Goal: Task Accomplishment & Management: Use online tool/utility

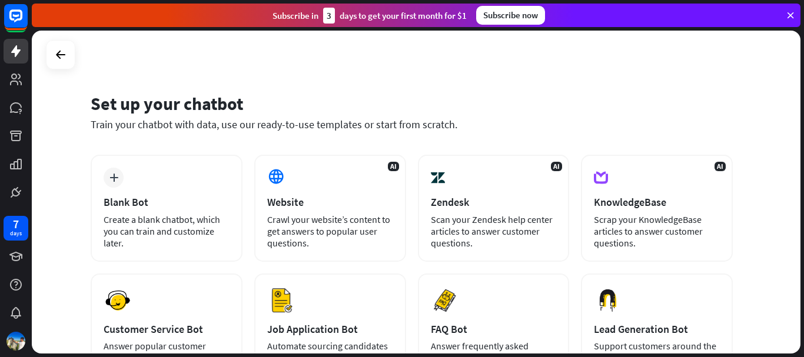
drag, startPoint x: 803, startPoint y: 131, endPoint x: 803, endPoint y: 168, distance: 37.1
click at [803, 168] on div "Set up your chatbot Train your chatbot with data, use our ready-to-use template…" at bounding box center [418, 194] width 772 height 327
click at [773, 137] on div "Set up your chatbot Train your chatbot with data, use our ready-to-use template…" at bounding box center [416, 192] width 769 height 323
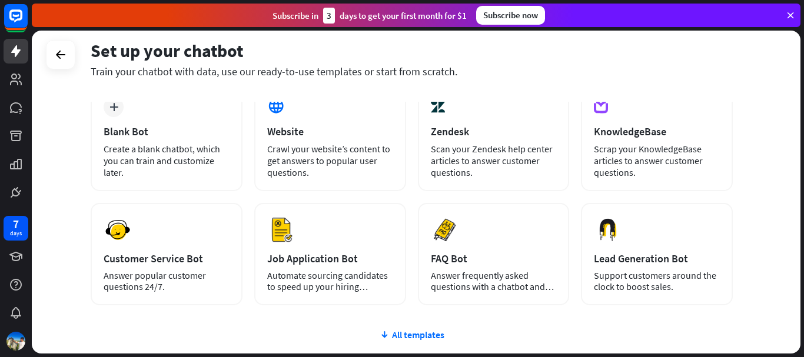
scroll to position [71, 0]
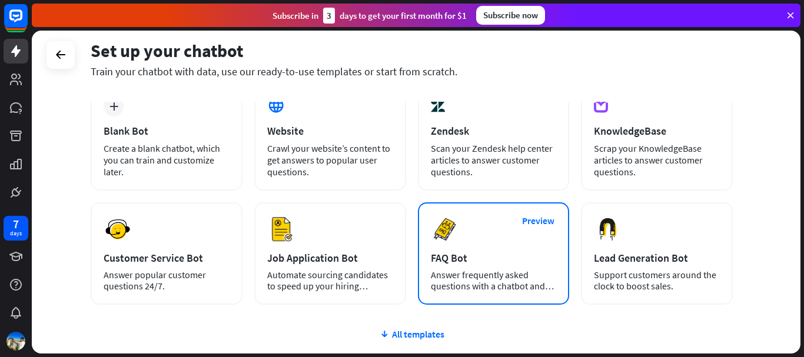
click at [479, 252] on div "FAQ Bot" at bounding box center [494, 258] width 126 height 14
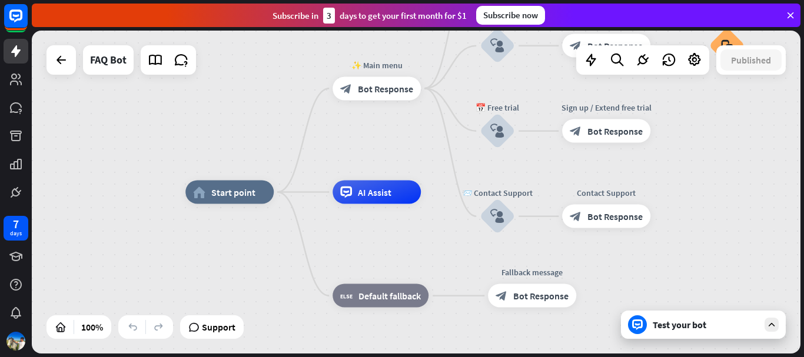
drag, startPoint x: 729, startPoint y: 149, endPoint x: 709, endPoint y: 167, distance: 26.3
click at [709, 167] on div "home_2 Start point ✨ Main menu block_bot_response Bot Response 💲 Subscription b…" at bounding box center [416, 192] width 769 height 323
click at [92, 331] on icon at bounding box center [87, 327] width 12 height 12
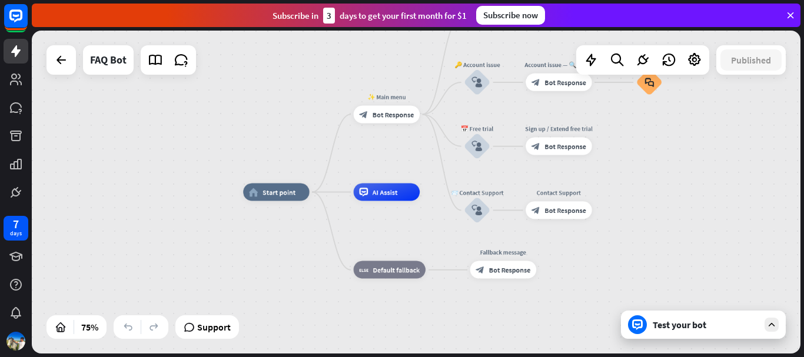
drag, startPoint x: 709, startPoint y: 157, endPoint x: 701, endPoint y: 180, distance: 24.2
click at [701, 180] on div "home_2 Start point ✨ Main menu block_bot_response Bot Response 💲 Subscription b…" at bounding box center [416, 192] width 769 height 323
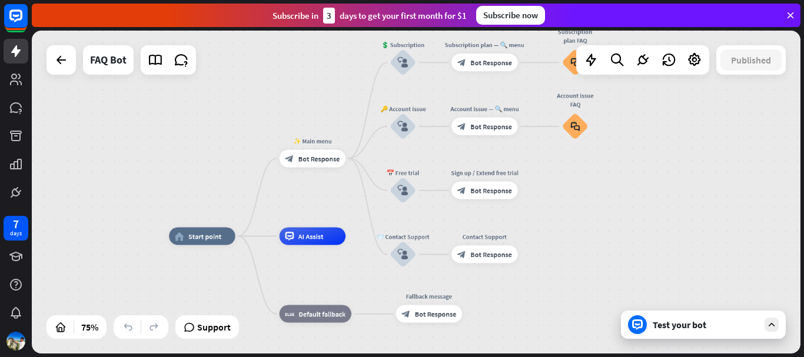
drag, startPoint x: 724, startPoint y: 147, endPoint x: 650, endPoint y: 191, distance: 86.3
click at [650, 191] on div "home_2 Start point ✨ Main menu block_bot_response Bot Response 💲 Subscription b…" at bounding box center [416, 192] width 769 height 323
click at [16, 195] on icon at bounding box center [15, 192] width 7 height 7
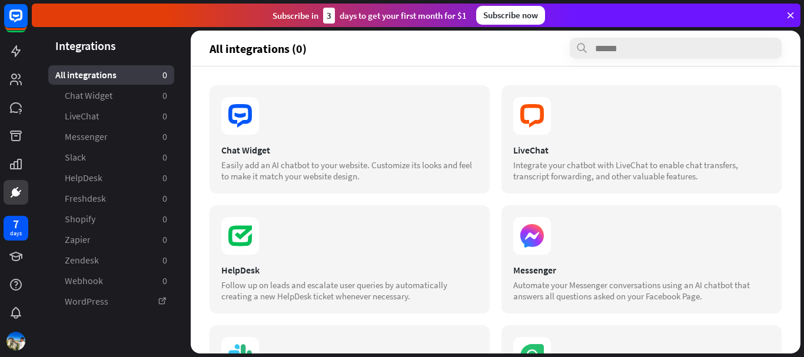
drag, startPoint x: 793, startPoint y: 215, endPoint x: 791, endPoint y: 222, distance: 7.3
click at [791, 222] on div "Integrations All integrations 0 Chat Widget 0 LiveChat 0 Messenger 0 Slack 0 He…" at bounding box center [418, 194] width 772 height 327
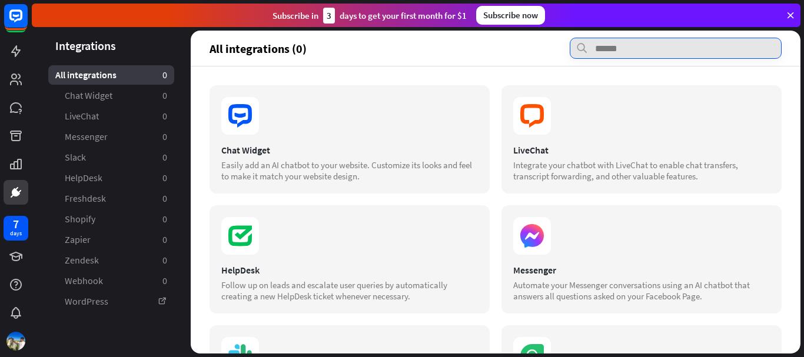
click at [594, 48] on input "text" at bounding box center [676, 48] width 212 height 21
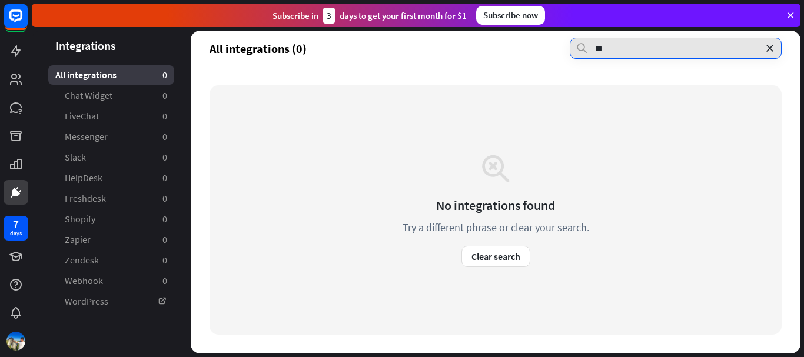
type input "*"
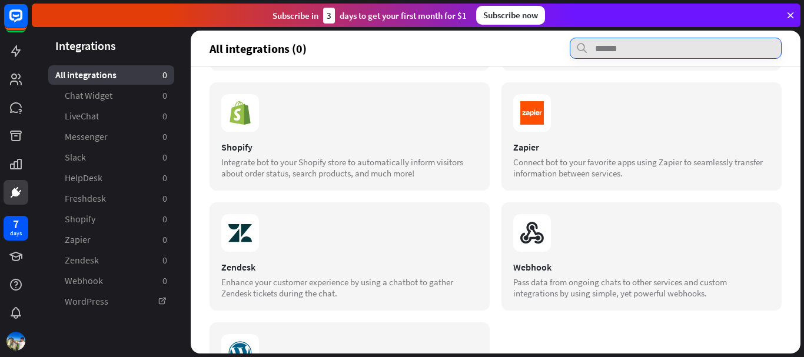
scroll to position [365, 0]
